Goal: Task Accomplishment & Management: Manage account settings

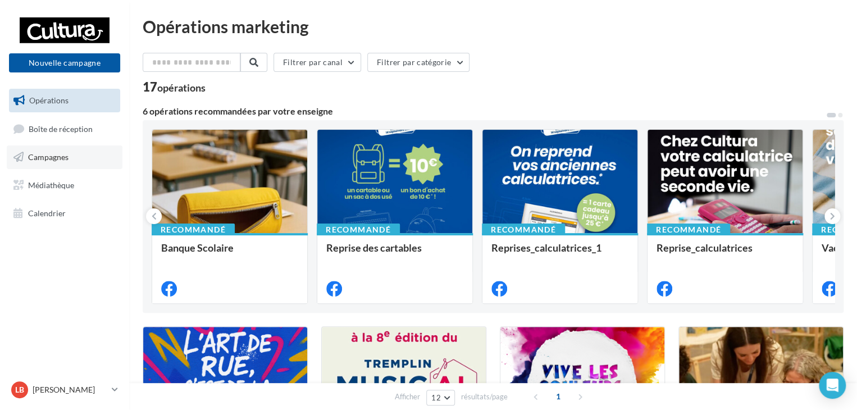
click at [65, 157] on span "Campagnes" at bounding box center [48, 157] width 40 height 10
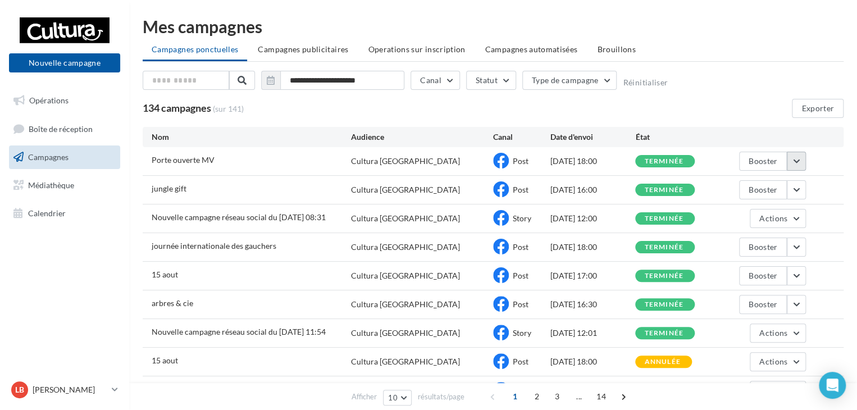
click at [797, 163] on button "button" at bounding box center [796, 161] width 19 height 19
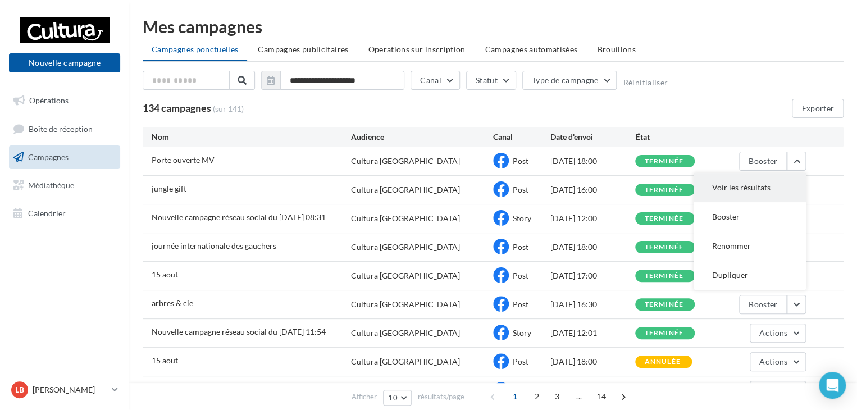
click at [781, 183] on button "Voir les résultats" at bounding box center [750, 187] width 112 height 29
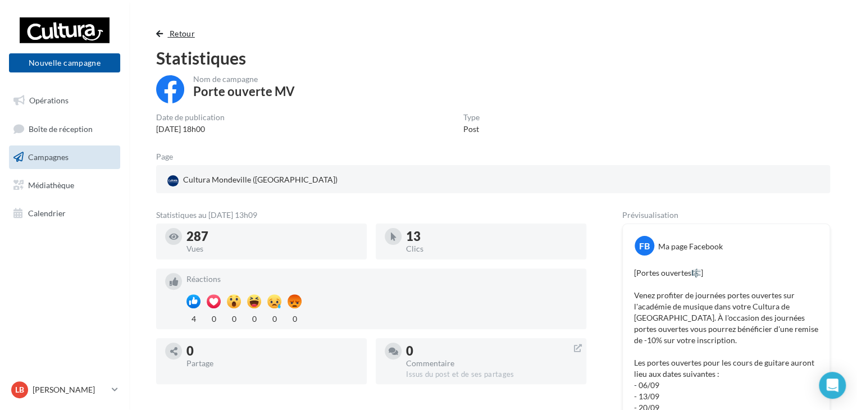
click at [162, 30] on span "button" at bounding box center [159, 34] width 7 height 8
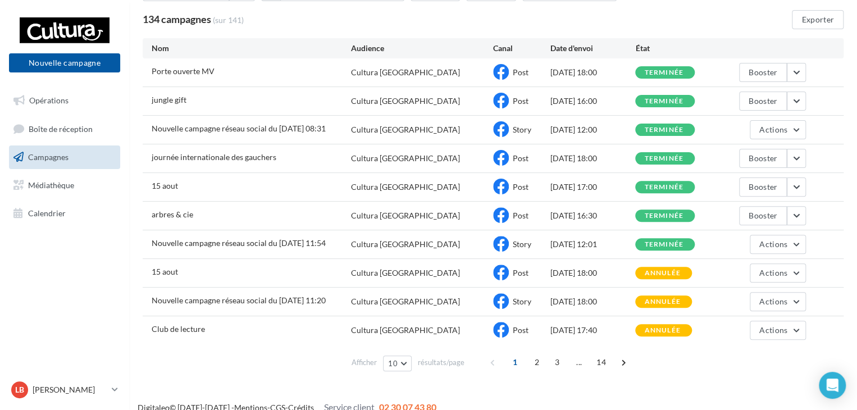
scroll to position [101, 0]
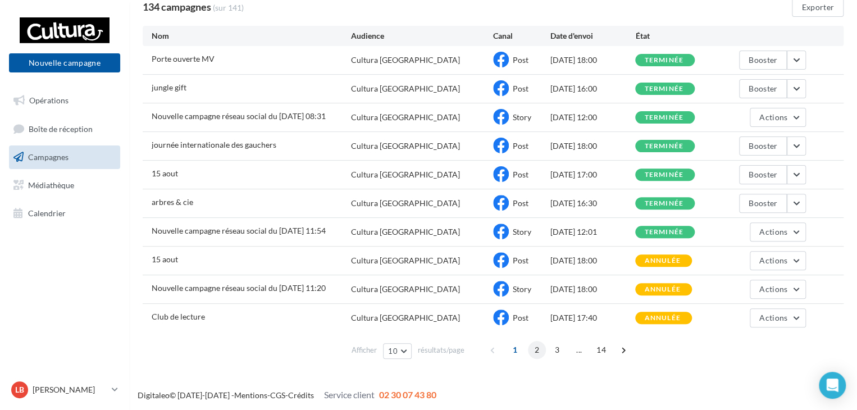
click at [533, 349] on span "2" at bounding box center [537, 350] width 18 height 18
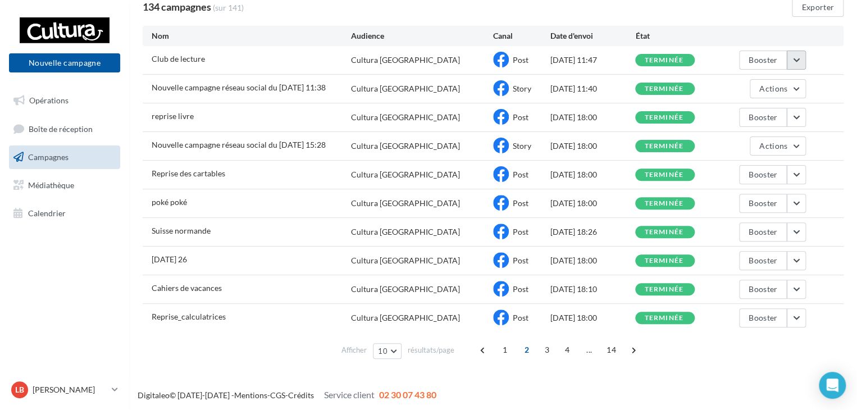
click at [795, 55] on button "button" at bounding box center [796, 60] width 19 height 19
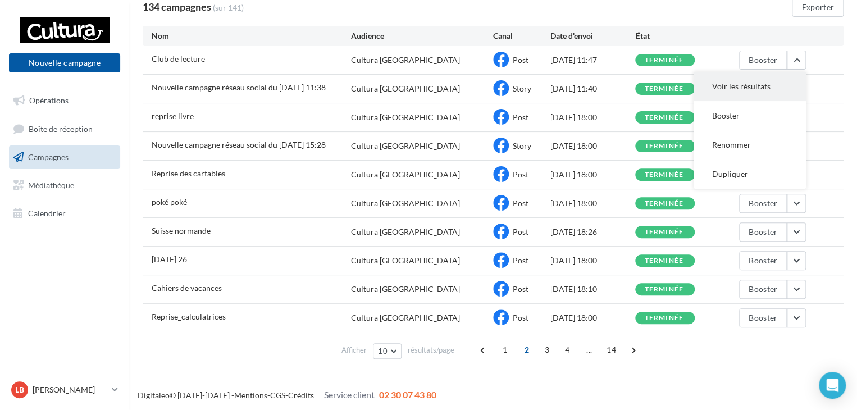
click at [762, 93] on button "Voir les résultats" at bounding box center [750, 86] width 112 height 29
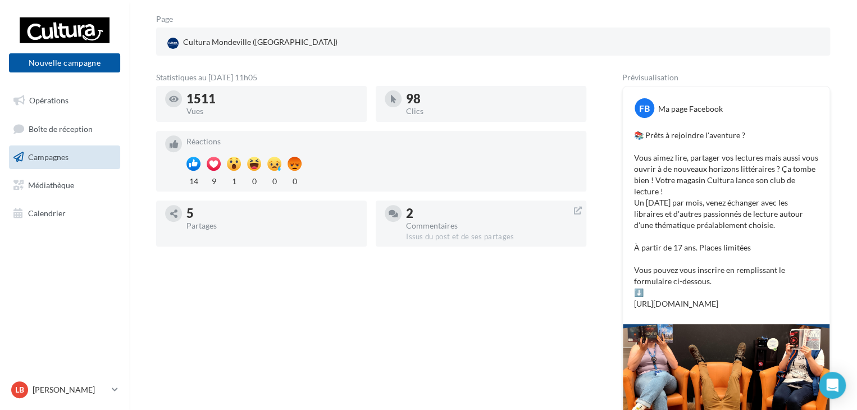
scroll to position [206, 0]
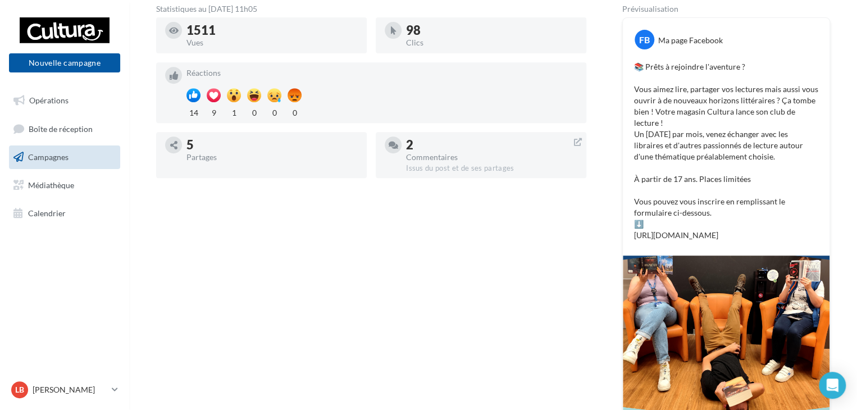
drag, startPoint x: 802, startPoint y: 261, endPoint x: 638, endPoint y: 63, distance: 256.6
click at [638, 63] on p "📚 Prêts à rejoindre l'aventure ? Vous aimez lire, partager vos lectures mais au…" at bounding box center [726, 151] width 184 height 180
click at [721, 216] on p "📚 Prêts à rejoindre l'aventure ? Vous aimez lire, partager vos lectures mais au…" at bounding box center [726, 151] width 184 height 180
drag, startPoint x: 802, startPoint y: 258, endPoint x: 635, endPoint y: 72, distance: 249.4
click at [635, 72] on p "📚 Prêts à rejoindre l'aventure ? Vous aimez lire, partager vos lectures mais au…" at bounding box center [726, 151] width 184 height 180
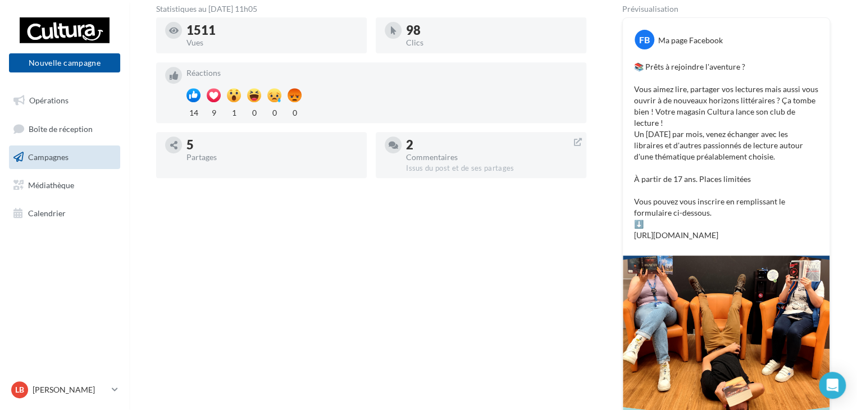
copy p "📚 Prêts à rejoindre l'aventure ? Vous aimez lire, partager vos lectures mais au…"
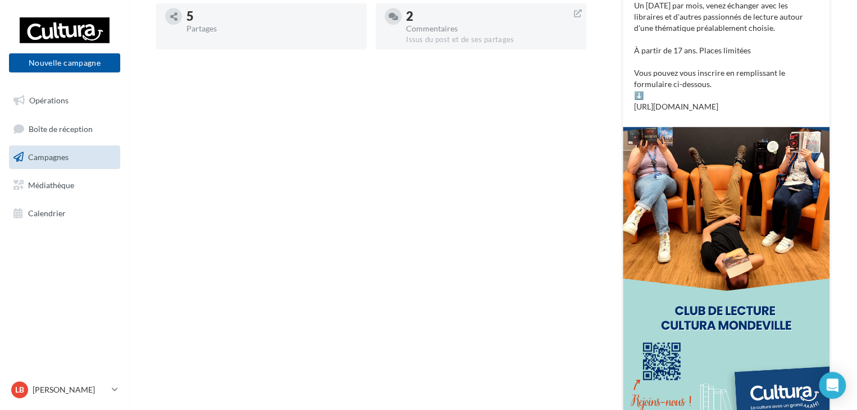
scroll to position [431, 0]
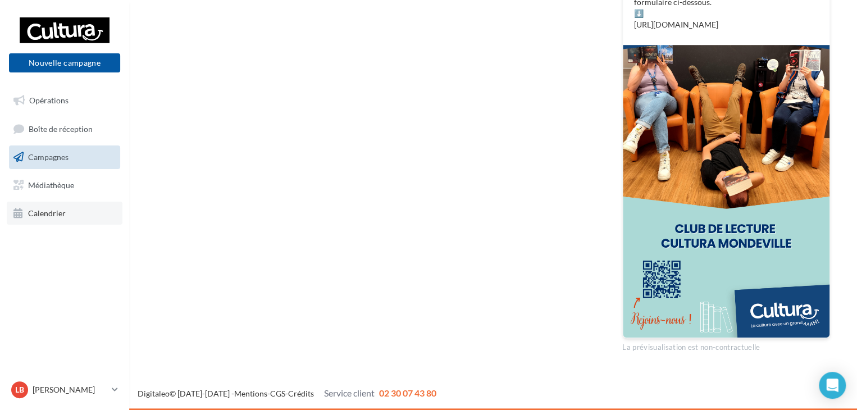
click at [63, 205] on link "Calendrier" at bounding box center [65, 214] width 116 height 24
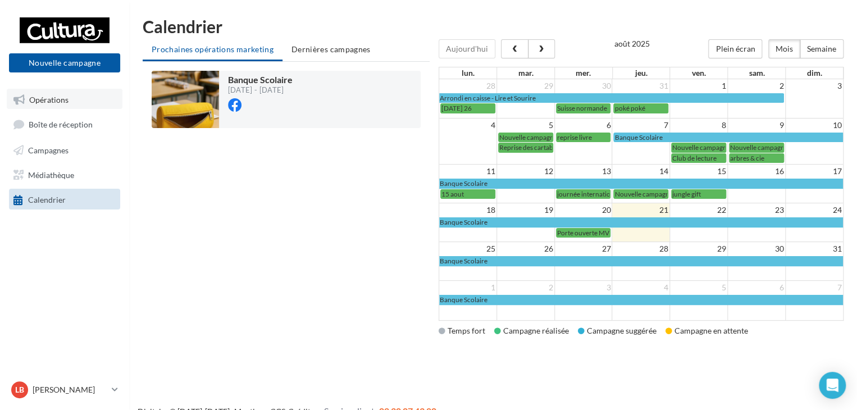
click at [62, 97] on span "Opérations" at bounding box center [48, 99] width 39 height 10
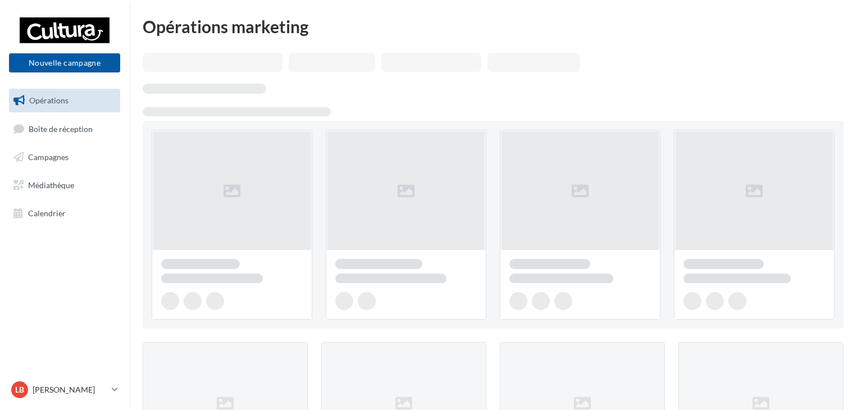
click at [67, 153] on span "Campagnes" at bounding box center [48, 157] width 40 height 10
